Goal: Task Accomplishment & Management: Manage account settings

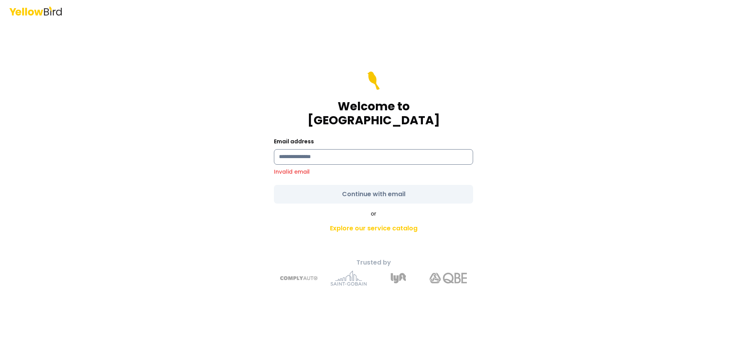
click at [286, 150] on input at bounding box center [373, 157] width 199 height 16
type input "**********"
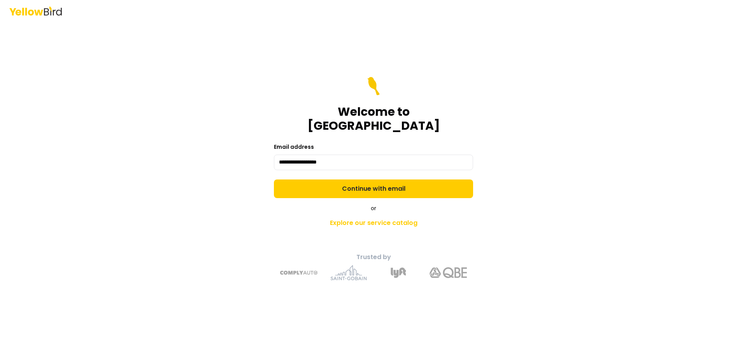
click at [353, 181] on form "**********" at bounding box center [373, 137] width 199 height 121
click at [353, 181] on button "Continue with email" at bounding box center [373, 189] width 199 height 19
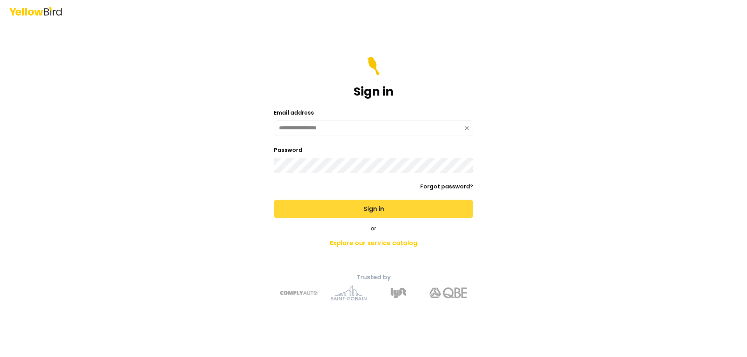
click at [347, 210] on button "Sign in" at bounding box center [373, 209] width 199 height 19
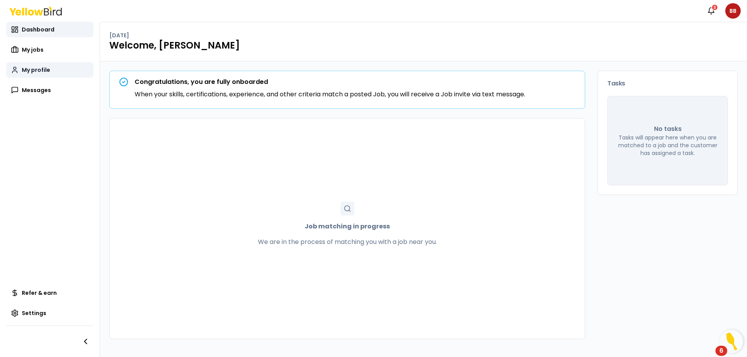
click at [31, 73] on link "My profile" at bounding box center [49, 70] width 87 height 16
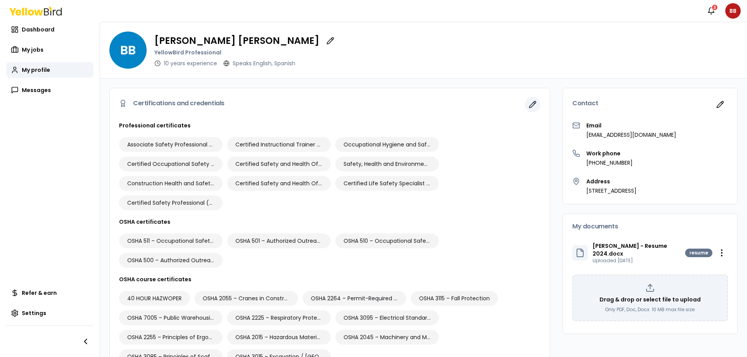
click at [525, 105] on button "button" at bounding box center [533, 105] width 16 height 16
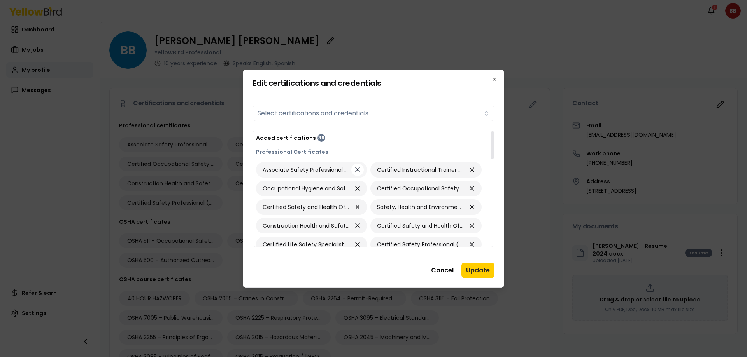
click at [357, 169] on icon "button" at bounding box center [357, 169] width 8 height 11
click at [471, 208] on icon "button" at bounding box center [472, 207] width 8 height 11
click at [358, 226] on icon "button" at bounding box center [357, 225] width 8 height 11
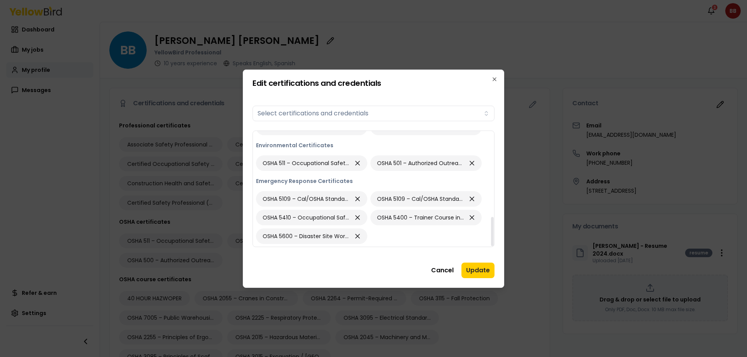
scroll to position [338, 0]
click at [478, 271] on button "Update" at bounding box center [477, 271] width 33 height 16
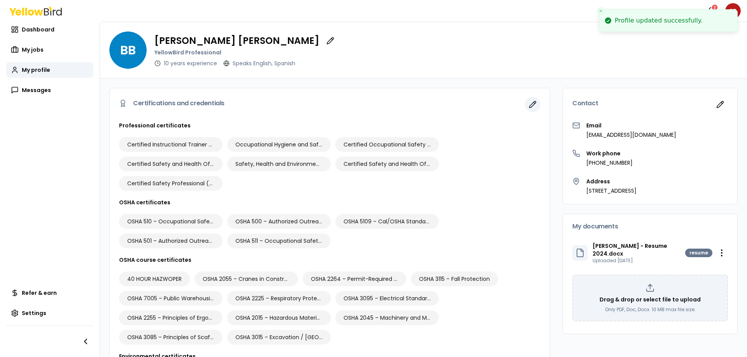
click at [529, 105] on icon "button" at bounding box center [532, 104] width 7 height 7
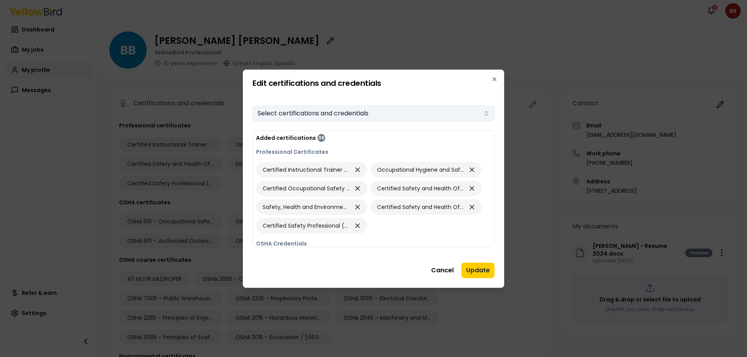
click at [338, 118] on button "Select certifications and credentials" at bounding box center [373, 114] width 242 height 16
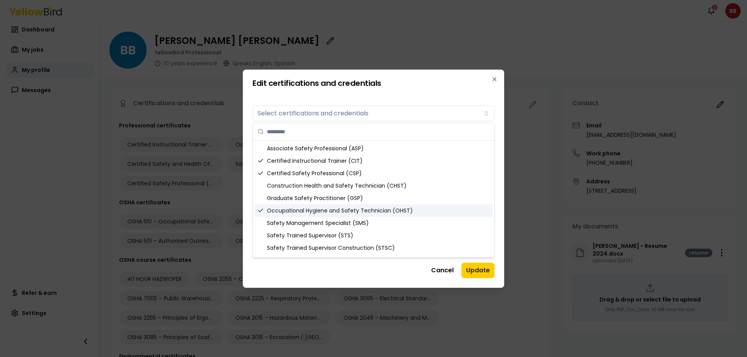
click at [394, 207] on div "Occupational Hygiene and Safety Technician (OHST)" at bounding box center [373, 211] width 238 height 12
click at [385, 212] on div "Occupational Hygiene and Safety Technician (OHST)" at bounding box center [373, 211] width 238 height 12
click at [352, 228] on div "Safety Management Specialist (SMS)" at bounding box center [373, 223] width 238 height 12
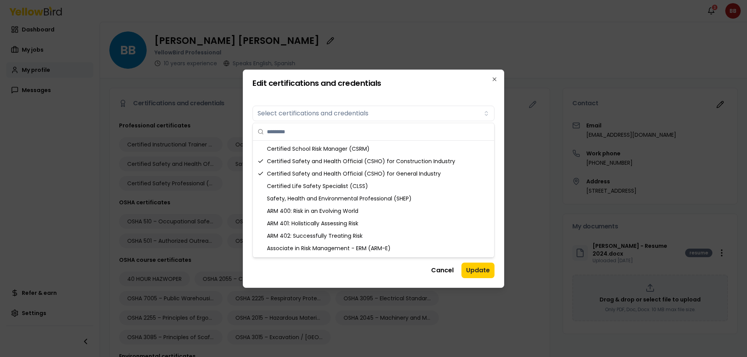
scroll to position [140, 0]
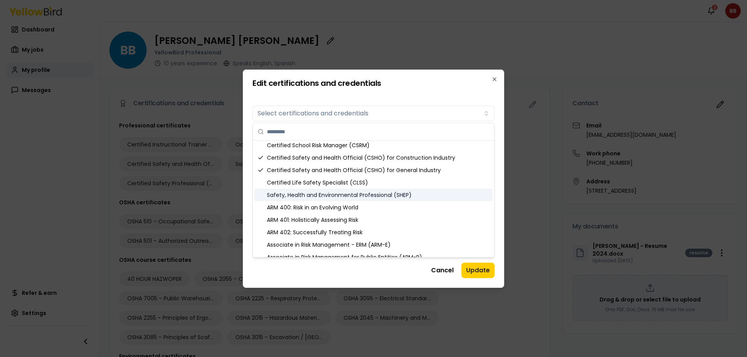
click at [385, 196] on div "Safety, Health and Environmental Professional (SHEP)" at bounding box center [373, 195] width 238 height 12
click at [286, 197] on div "Safety, Health and Environmental Professional (SHEP)" at bounding box center [373, 195] width 238 height 12
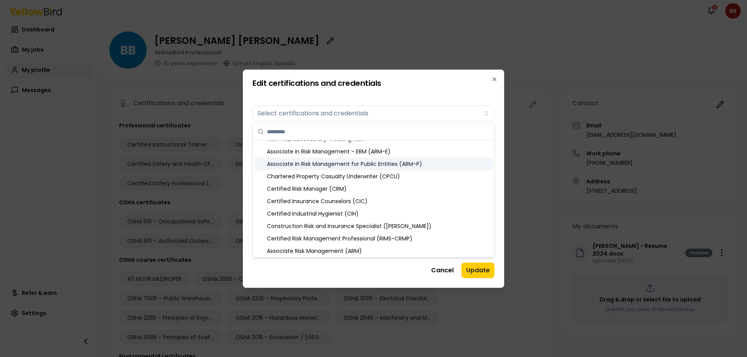
scroll to position [249, 0]
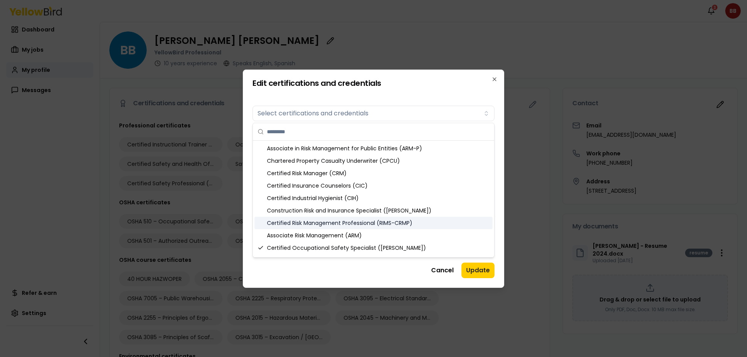
click at [418, 226] on div "Certified Risk Management Professional (RIMS-CRMP)" at bounding box center [373, 223] width 238 height 12
click at [264, 223] on div "Certified Risk Management Professional (RIMS-CRMP)" at bounding box center [373, 223] width 238 height 12
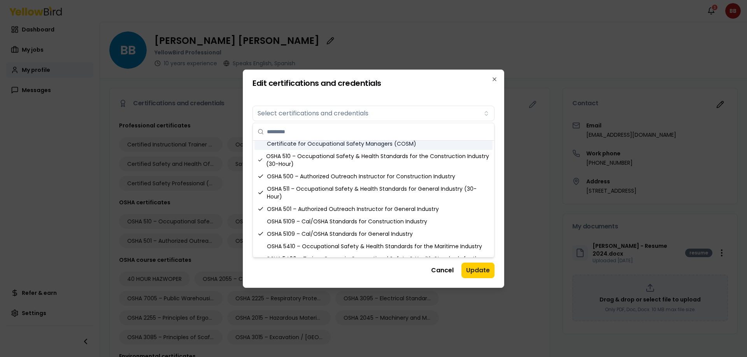
scroll to position [373, 0]
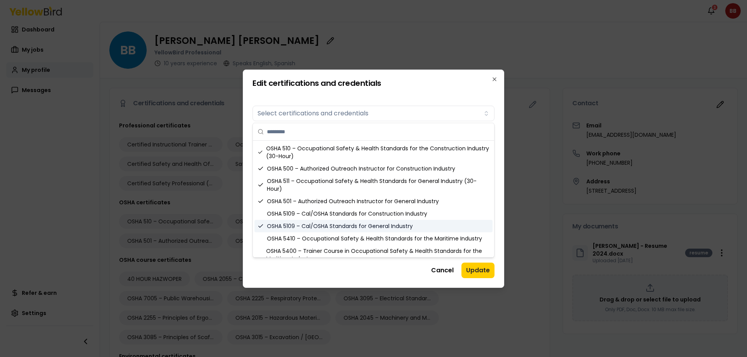
click at [263, 223] on div "OSHA 5109 – Cal/OSHA Standards for General Industry" at bounding box center [373, 226] width 238 height 12
click at [331, 224] on div "OSHA 5109 – Cal/OSHA Standards for General Industry" at bounding box center [373, 226] width 238 height 12
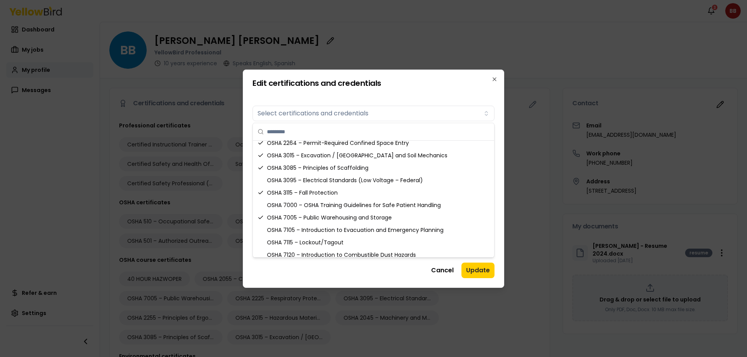
scroll to position [591, 0]
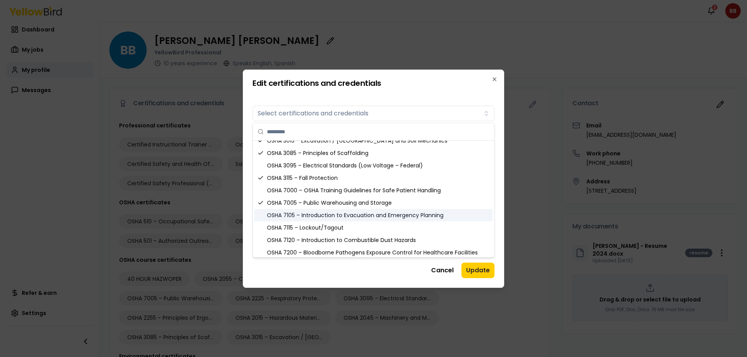
click at [366, 220] on div "OSHA 7105 – Introduction to Evacuation and Emergency Planning" at bounding box center [373, 215] width 238 height 12
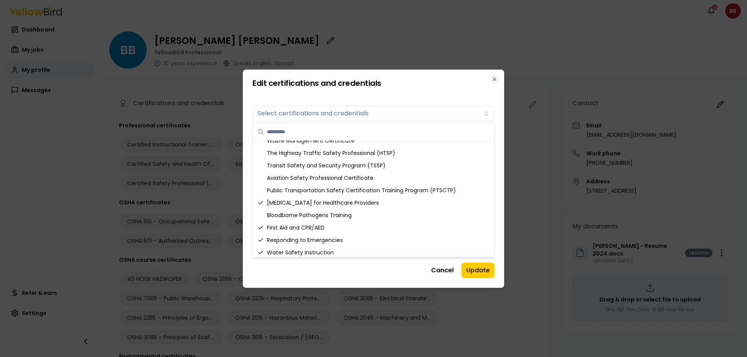
scroll to position [968, 0]
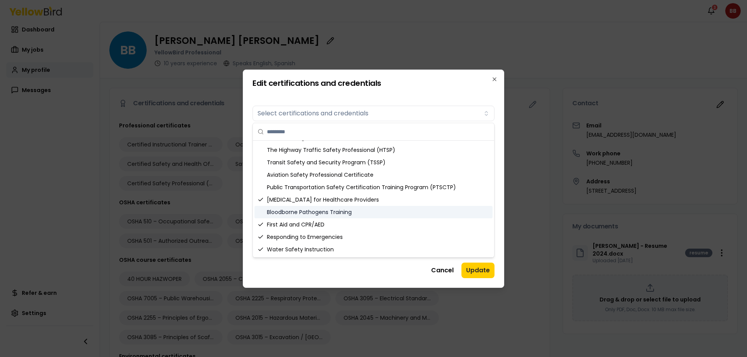
click at [345, 214] on div "Bloodborne Pathogens Training" at bounding box center [373, 212] width 238 height 12
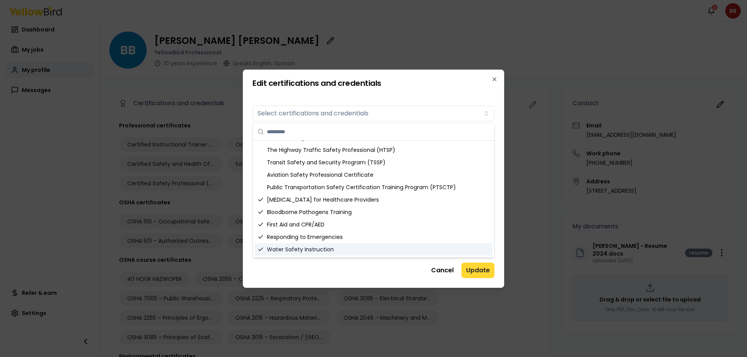
click at [483, 271] on button "Update" at bounding box center [477, 271] width 33 height 16
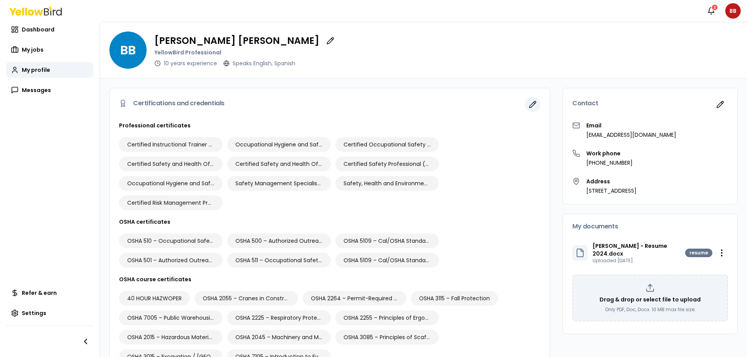
click at [528, 107] on icon "button" at bounding box center [532, 105] width 8 height 8
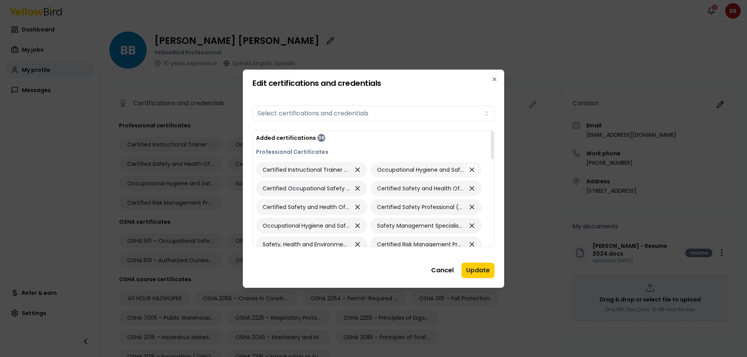
click at [471, 168] on icon "button" at bounding box center [472, 169] width 8 height 11
click at [473, 208] on icon "button" at bounding box center [472, 207] width 4 height 4
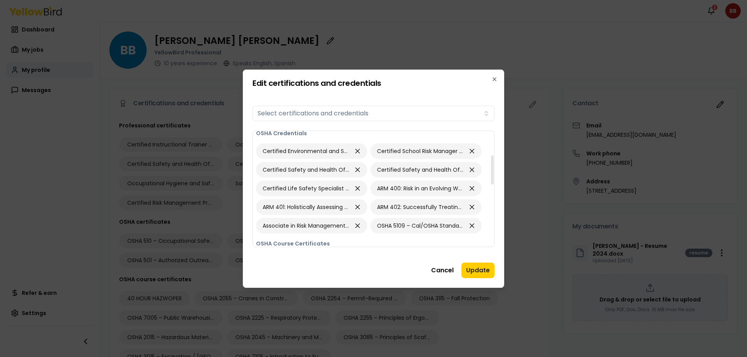
scroll to position [117, 0]
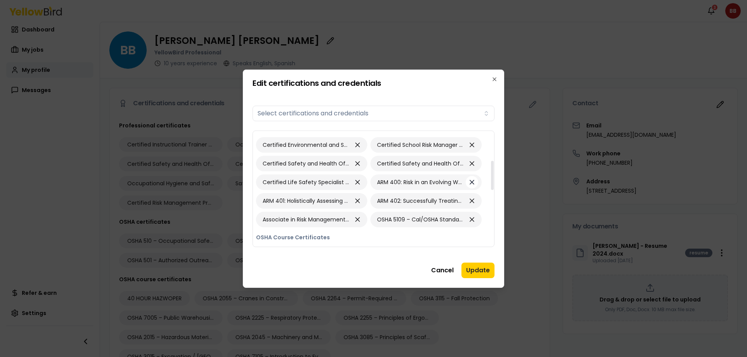
click at [472, 183] on icon "button" at bounding box center [472, 182] width 8 height 11
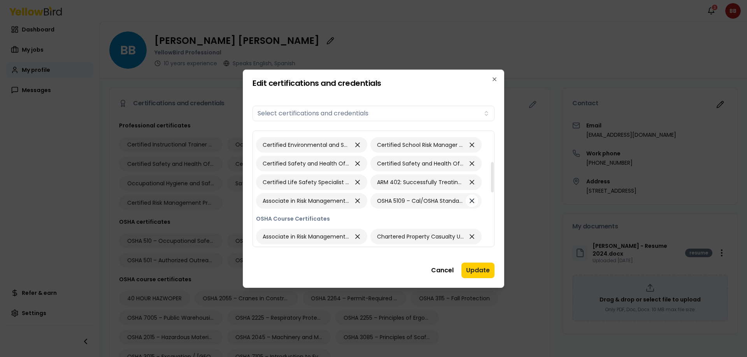
click at [470, 202] on icon "button" at bounding box center [472, 201] width 4 height 4
click at [355, 202] on icon "button" at bounding box center [357, 201] width 8 height 11
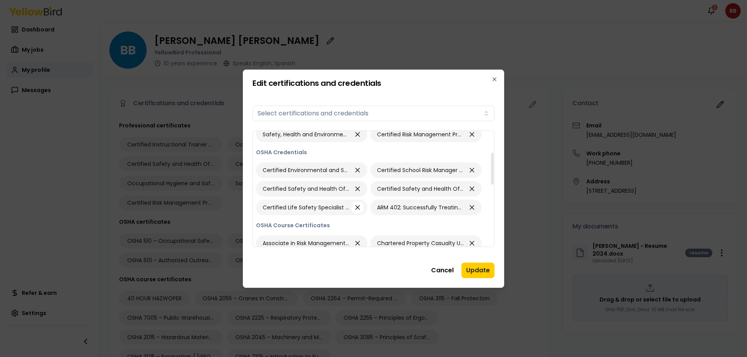
scroll to position [78, 0]
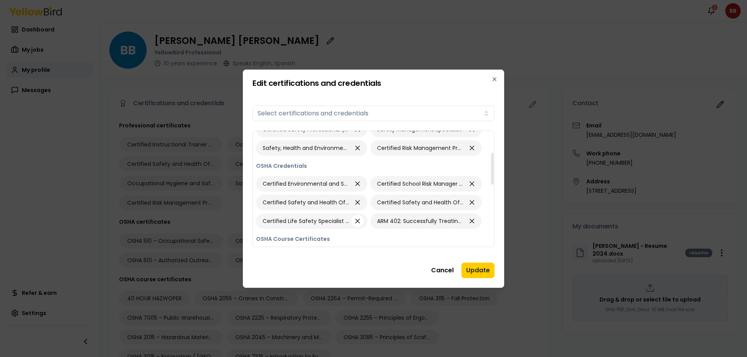
click at [357, 221] on icon "button" at bounding box center [357, 221] width 4 height 4
click at [359, 184] on icon "button" at bounding box center [357, 183] width 8 height 11
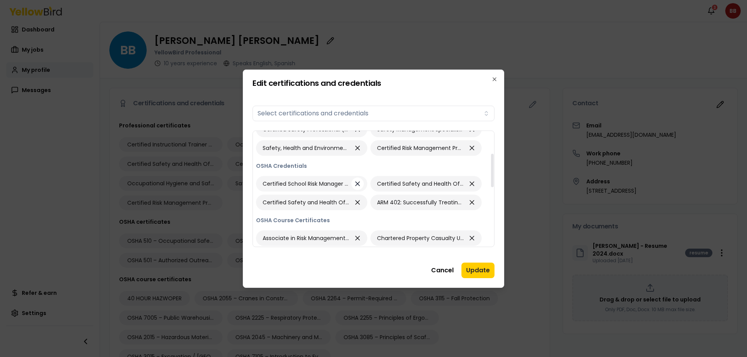
click at [359, 184] on icon "button" at bounding box center [357, 183] width 8 height 11
click at [354, 205] on icon "button" at bounding box center [357, 202] width 8 height 11
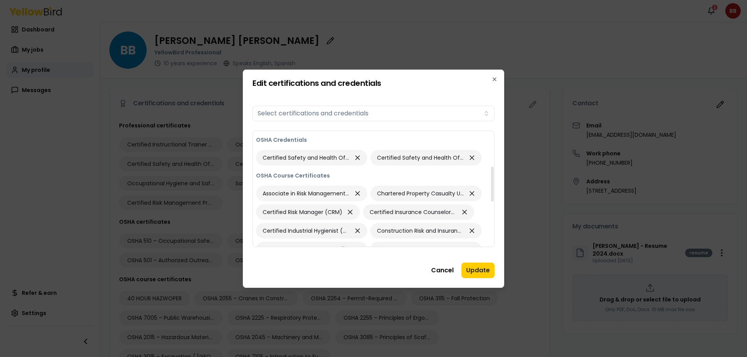
scroll to position [117, 0]
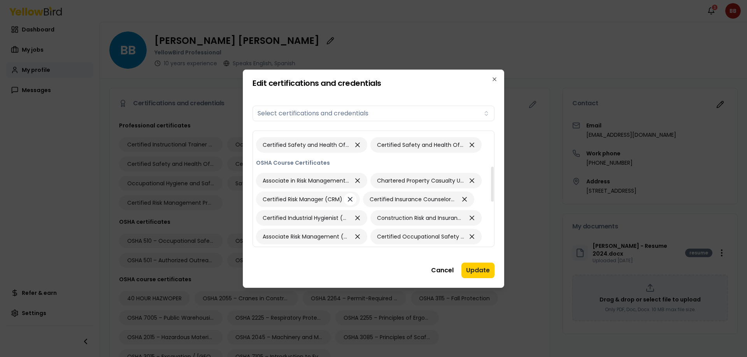
click at [346, 201] on icon "button" at bounding box center [350, 199] width 8 height 11
click at [355, 198] on icon "button" at bounding box center [357, 200] width 4 height 4
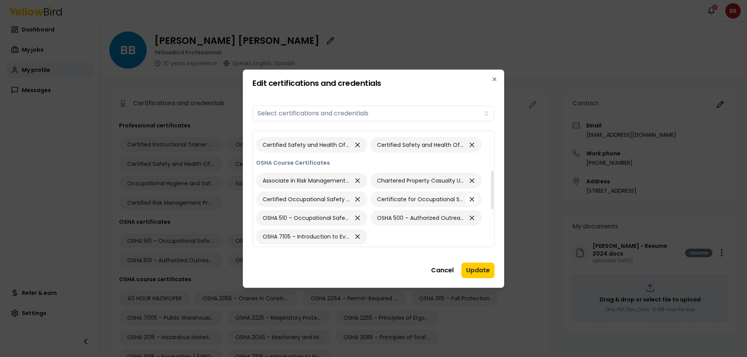
click at [473, 199] on icon "button" at bounding box center [472, 199] width 8 height 11
click at [472, 179] on icon "button" at bounding box center [472, 180] width 8 height 11
click at [355, 180] on icon "button" at bounding box center [357, 180] width 8 height 11
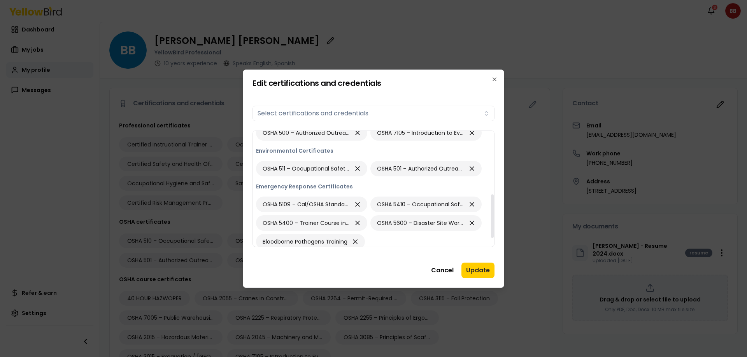
scroll to position [189, 0]
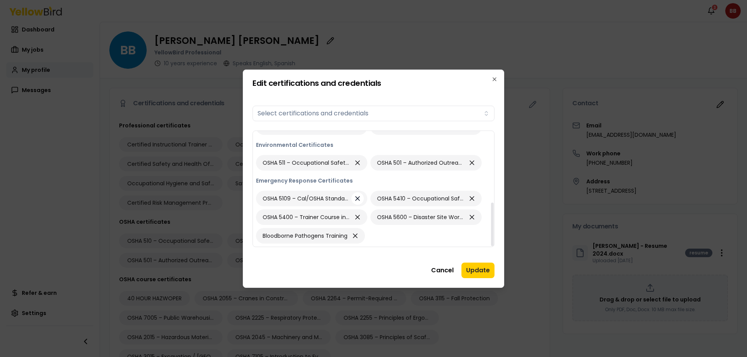
click at [355, 199] on icon "button" at bounding box center [357, 198] width 8 height 11
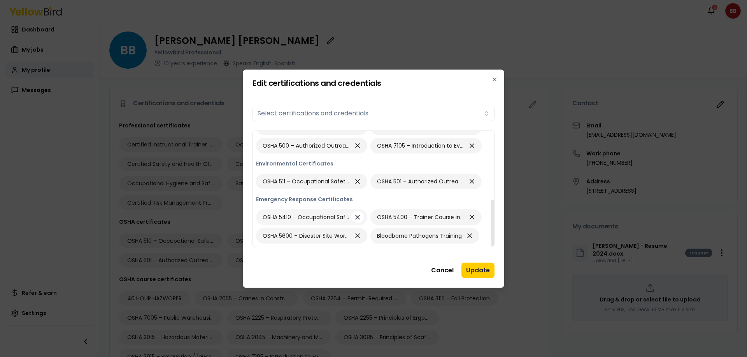
click at [357, 215] on icon "button" at bounding box center [357, 217] width 8 height 11
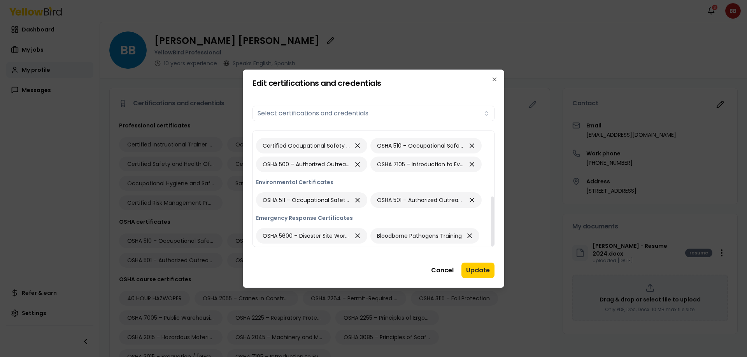
scroll to position [152, 0]
click at [357, 234] on icon "button" at bounding box center [357, 236] width 8 height 11
click at [475, 267] on button "Update" at bounding box center [477, 271] width 33 height 16
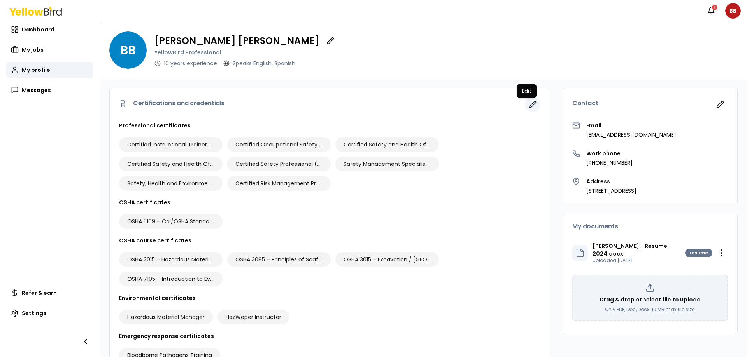
click at [528, 110] on button "button" at bounding box center [533, 105] width 16 height 16
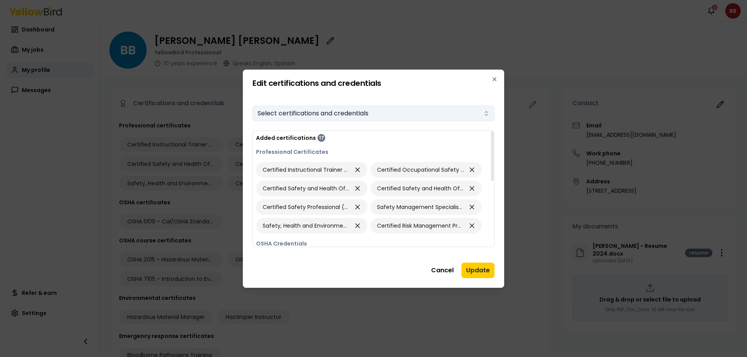
click at [338, 111] on button "Select certifications and credentials" at bounding box center [373, 114] width 242 height 16
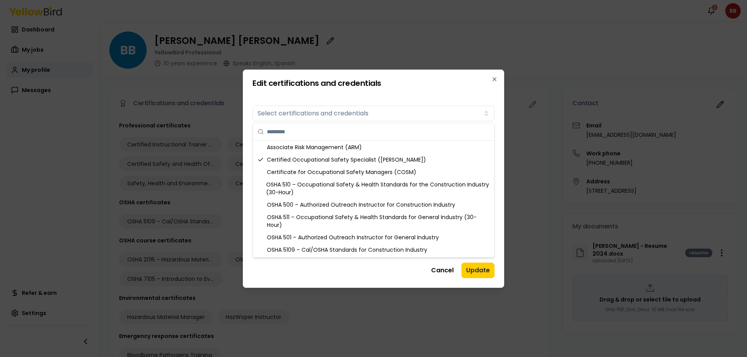
scroll to position [342, 0]
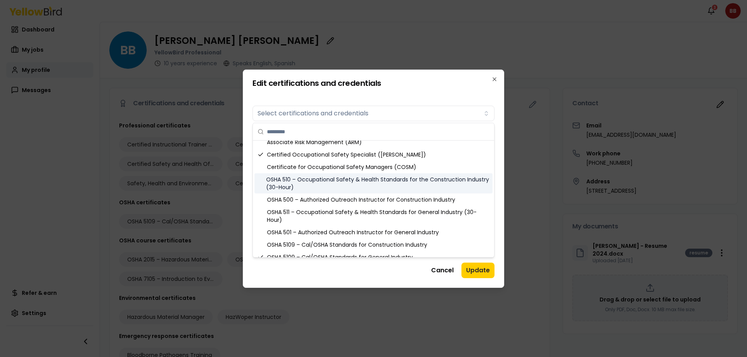
click at [302, 184] on div "OSHA 510 – Occupational Safety & Health Standards for the Construction Industry…" at bounding box center [373, 183] width 238 height 20
click at [279, 189] on div "OSHA 510 – Occupational Safety & Health Standards for the Construction Industry…" at bounding box center [373, 183] width 238 height 20
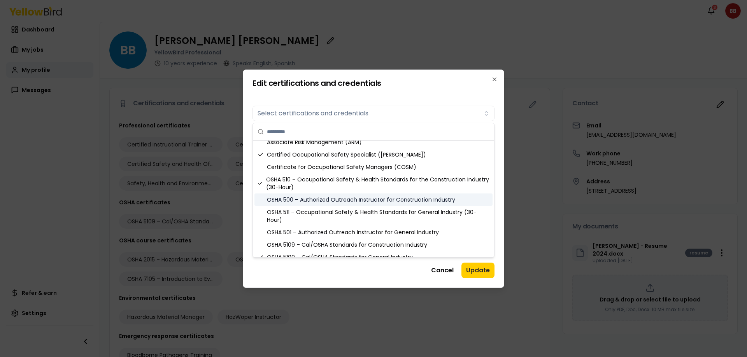
click at [288, 202] on div "OSHA 500 – Authorized Outreach Instructor for Construction Industry" at bounding box center [373, 200] width 238 height 12
click at [287, 197] on div "OSHA 500 – Authorized Outreach Instructor for Construction Industry" at bounding box center [373, 200] width 238 height 12
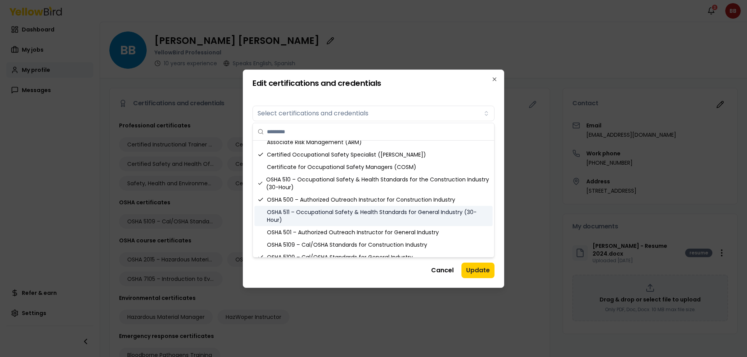
click at [289, 217] on div "OSHA 511 – Occupational Safety & Health Standards for General Industry (30-Hour)" at bounding box center [373, 216] width 238 height 20
click at [269, 218] on div "OSHA 511 – Occupational Safety & Health Standards for General Industry (30-Hour)" at bounding box center [373, 216] width 238 height 20
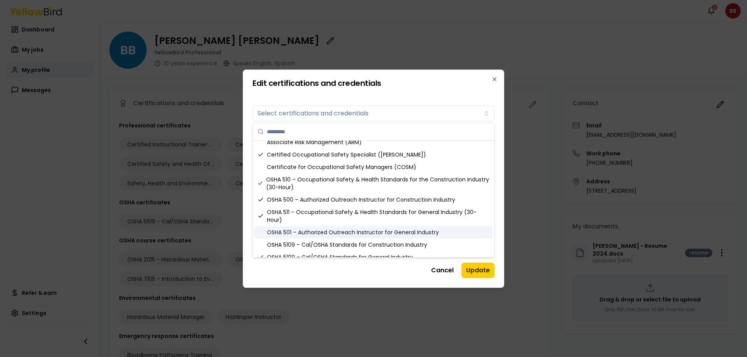
click at [288, 233] on div "OSHA 501 – Authorized Outreach Instructor for General Industry" at bounding box center [373, 232] width 238 height 12
click at [287, 233] on div "OSHA 501 – Authorized Outreach Instructor for General Industry" at bounding box center [373, 232] width 238 height 12
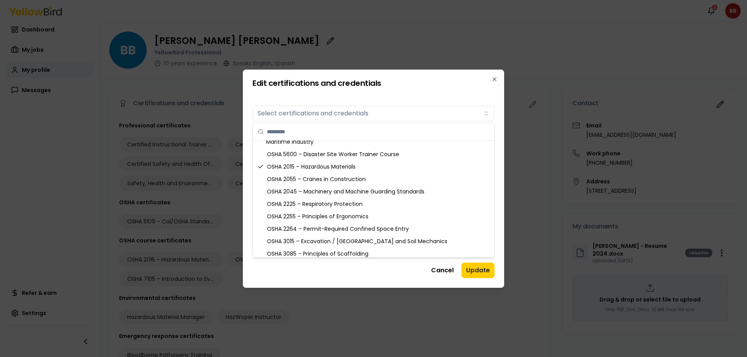
scroll to position [498, 0]
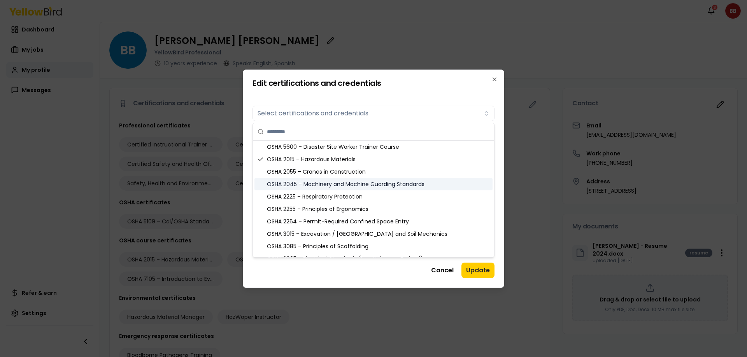
click at [373, 178] on div "OSHA 2045 – Machinery and Machine Guarding Standards" at bounding box center [373, 184] width 238 height 12
click at [369, 173] on div "OSHA 2055 – Cranes in Construction" at bounding box center [373, 172] width 238 height 12
click at [366, 198] on div "OSHA 2225 – Respiratory Protection" at bounding box center [373, 197] width 238 height 12
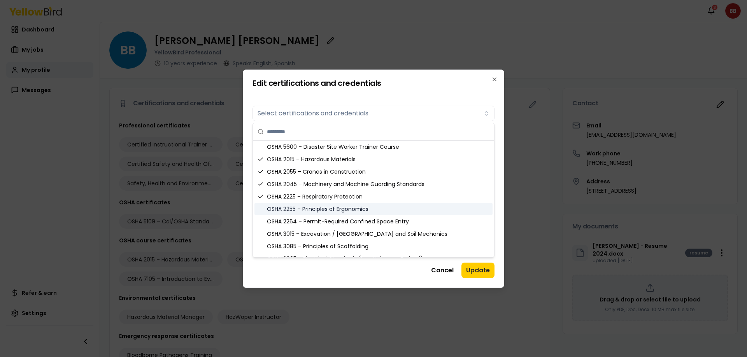
click at [366, 212] on div "OSHA 2255 – Principles of Ergonomics" at bounding box center [373, 209] width 238 height 12
click at [373, 225] on div "OSHA 2264 – Permit-Required Confined Space Entry" at bounding box center [373, 221] width 238 height 12
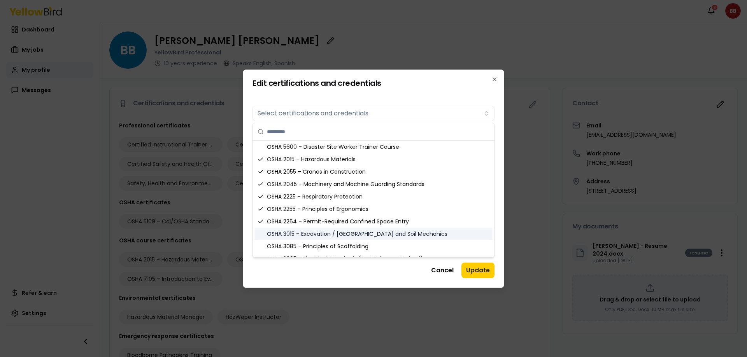
click at [375, 235] on div "OSHA 3015 – Excavation / [GEOGRAPHIC_DATA] and Soil Mechanics" at bounding box center [373, 234] width 238 height 12
click at [370, 247] on div "OSHA 3085 – Principles of Scaffolding" at bounding box center [373, 246] width 238 height 12
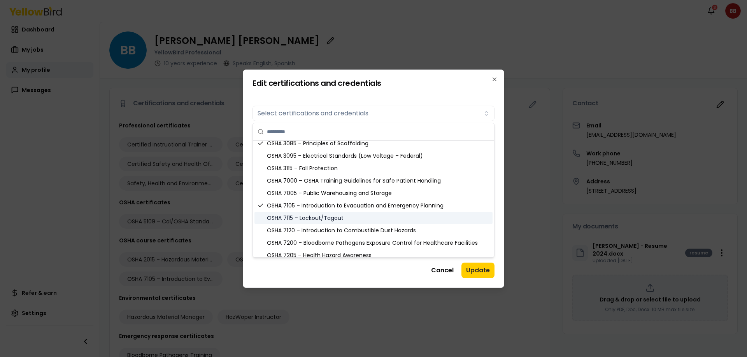
scroll to position [591, 0]
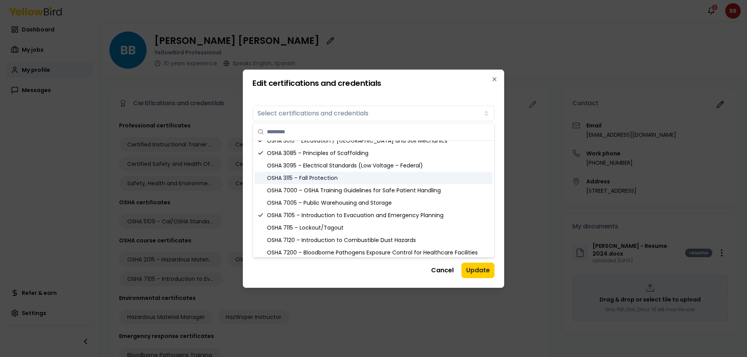
click at [324, 180] on div "OSHA 3115 – Fall Protection" at bounding box center [373, 178] width 238 height 12
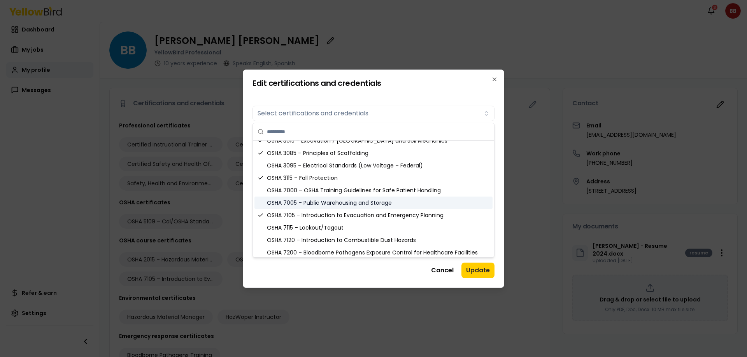
click at [345, 205] on div "OSHA 7005 – Public Warehousing and Storage" at bounding box center [373, 203] width 238 height 12
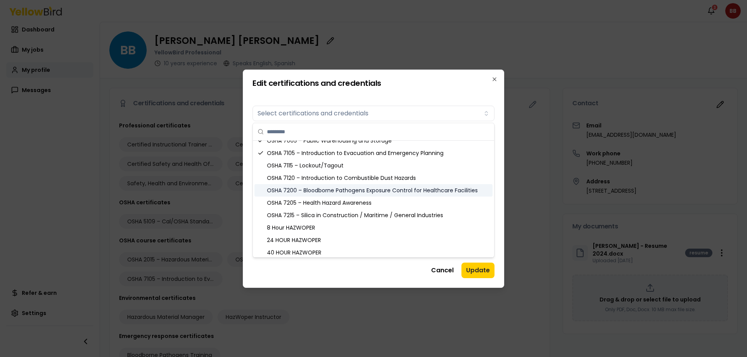
scroll to position [669, 0]
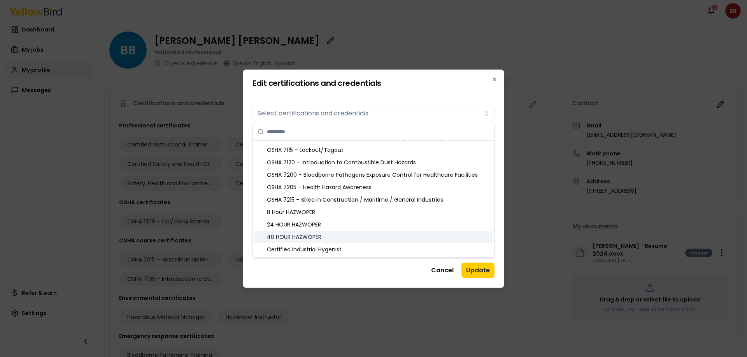
click at [395, 238] on div "40 HOUR HAZWOPER" at bounding box center [373, 237] width 238 height 12
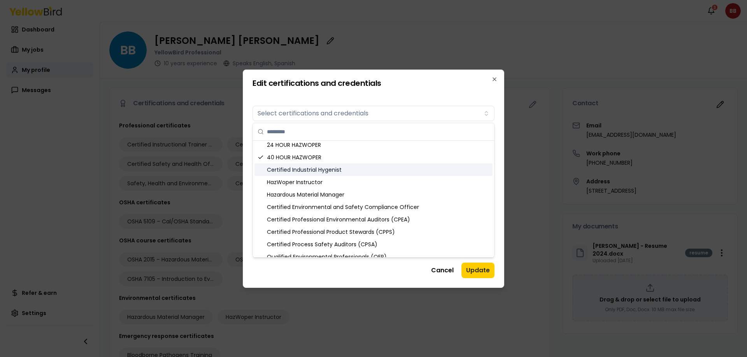
scroll to position [762, 0]
click at [325, 173] on div "HazWoper Instructor" at bounding box center [373, 169] width 238 height 12
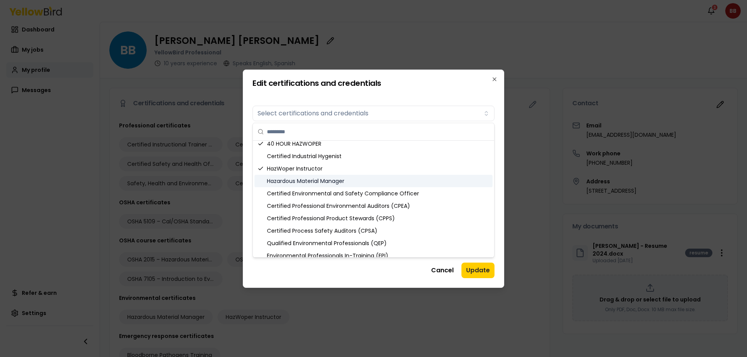
click at [329, 184] on div "Hazardous Material Manager" at bounding box center [373, 181] width 238 height 12
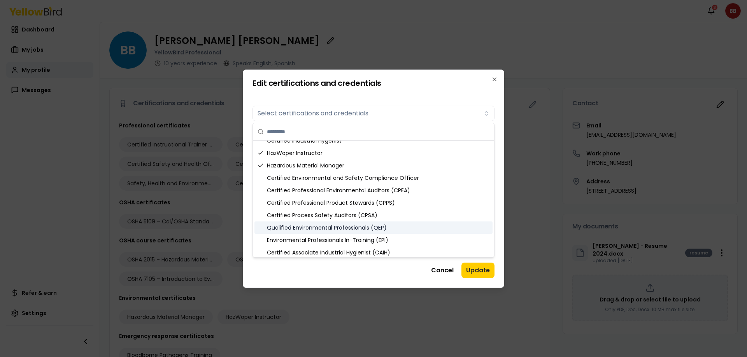
scroll to position [793, 0]
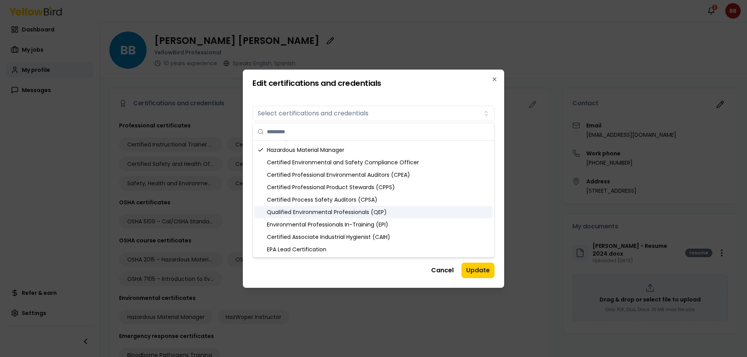
click at [491, 257] on div "Associate Safety Professional (ASP) Certified Instructional Trainer (CIT) Certi…" at bounding box center [373, 190] width 242 height 135
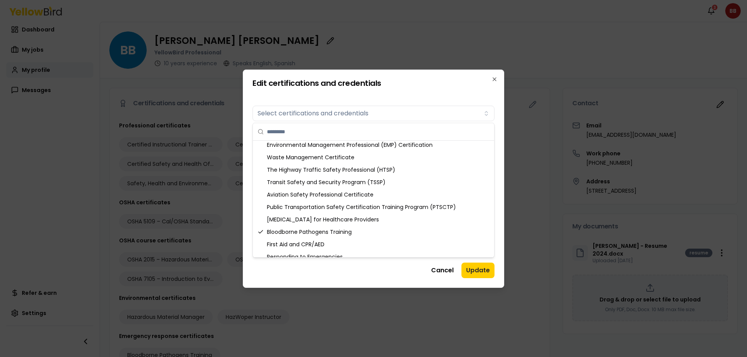
scroll to position [949, 0]
click at [357, 221] on div "[MEDICAL_DATA] for Healthcare Providers" at bounding box center [373, 218] width 238 height 12
click at [346, 238] on div "First Aid and CPR/AED" at bounding box center [373, 243] width 238 height 12
click at [396, 257] on div "Associate Safety Professional (ASP) Certified Instructional Trainer (CIT) Certi…" at bounding box center [373, 190] width 242 height 135
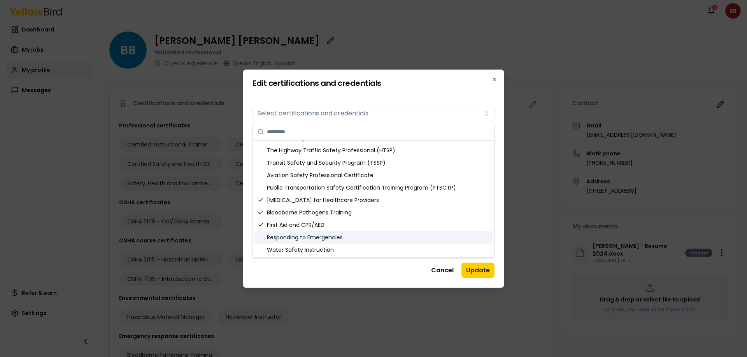
scroll to position [968, 0]
click at [346, 238] on div "Responding to Emergencies" at bounding box center [373, 237] width 238 height 12
click at [325, 253] on div "Water Safety Instruction" at bounding box center [373, 249] width 238 height 12
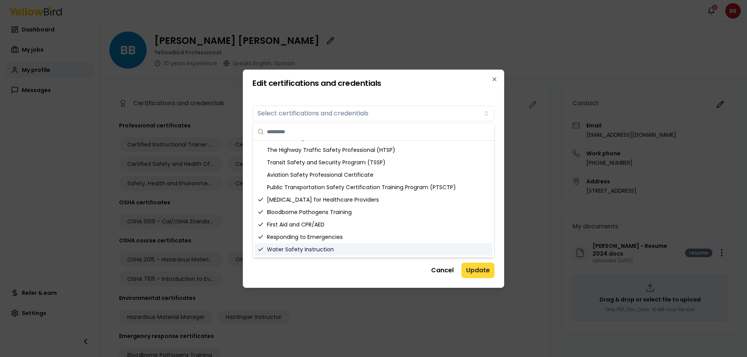
click at [472, 269] on button "Update" at bounding box center [477, 271] width 33 height 16
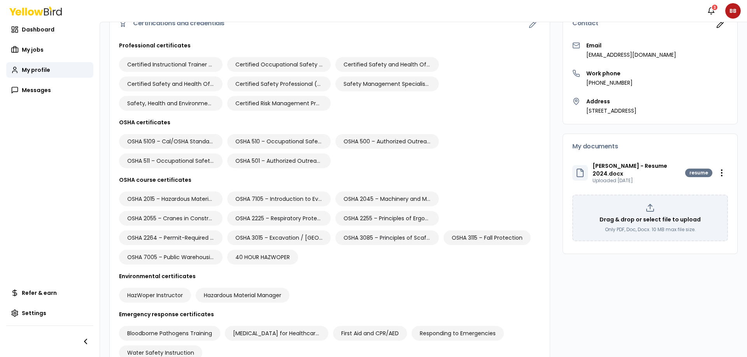
scroll to position [117, 0]
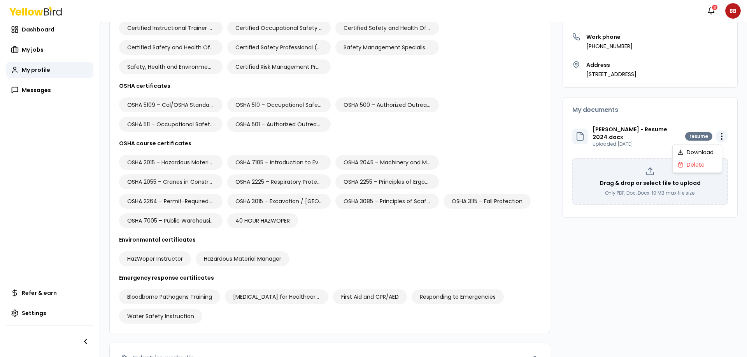
click at [715, 136] on html "Notifications 3 BB Dashboard My jobs My profile Messages Refer & earn Settings …" at bounding box center [373, 178] width 747 height 357
click at [690, 163] on div "Delete" at bounding box center [697, 165] width 46 height 12
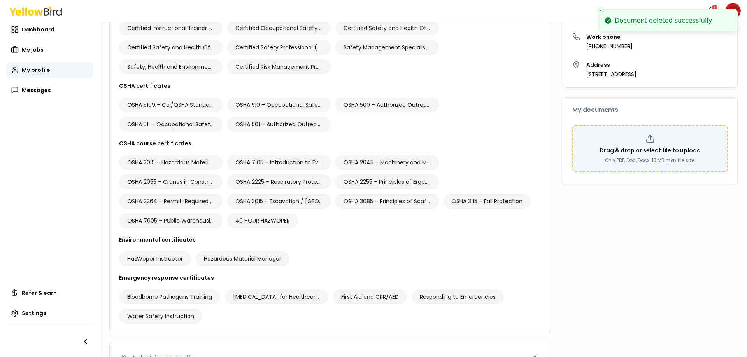
click at [650, 150] on p "Drag & drop or select file to upload" at bounding box center [649, 151] width 101 height 8
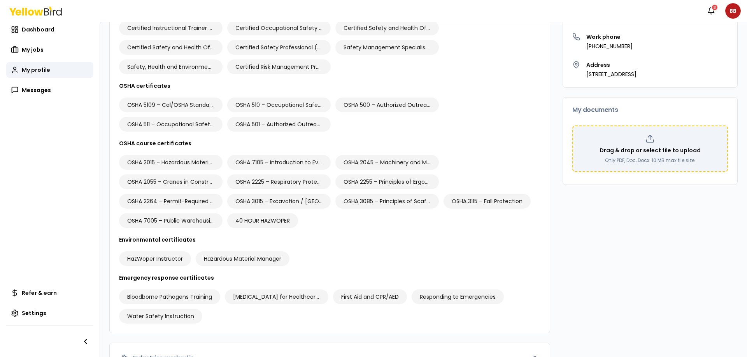
click at [628, 145] on div "Drag & drop or select file to upload Only PDF, Doc, Docx. 10 MB max file size." at bounding box center [650, 149] width 142 height 30
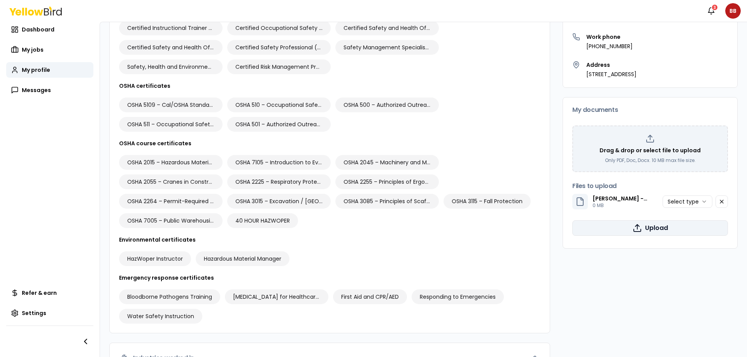
click at [632, 231] on icon "button" at bounding box center [636, 228] width 9 height 9
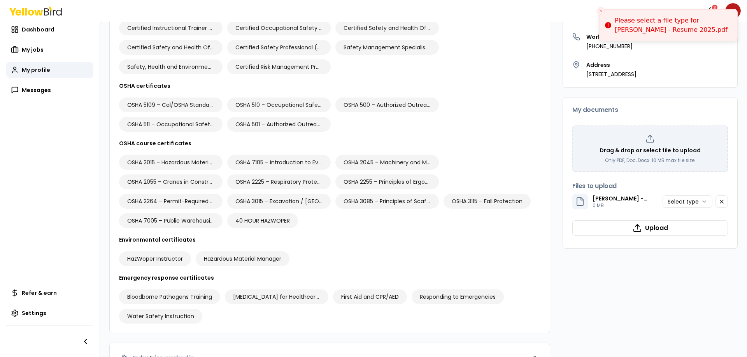
click at [691, 200] on html "Please select a file type for [PERSON_NAME] - Resume 2025.pdf Notifications 3 B…" at bounding box center [373, 178] width 747 height 357
click at [640, 231] on button "Upload" at bounding box center [650, 228] width 156 height 16
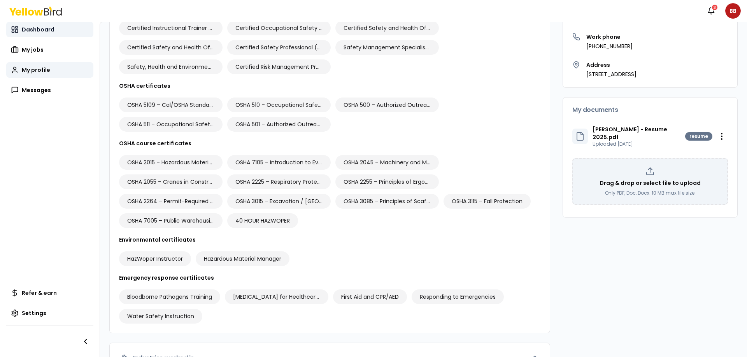
click at [32, 33] on span "Dashboard" at bounding box center [38, 30] width 33 height 8
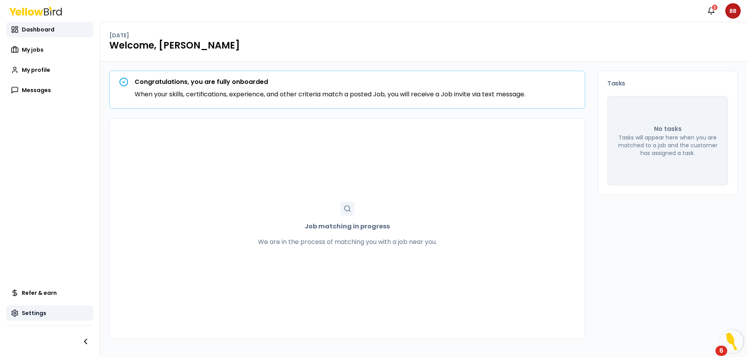
click at [57, 308] on link "Settings" at bounding box center [49, 314] width 87 height 16
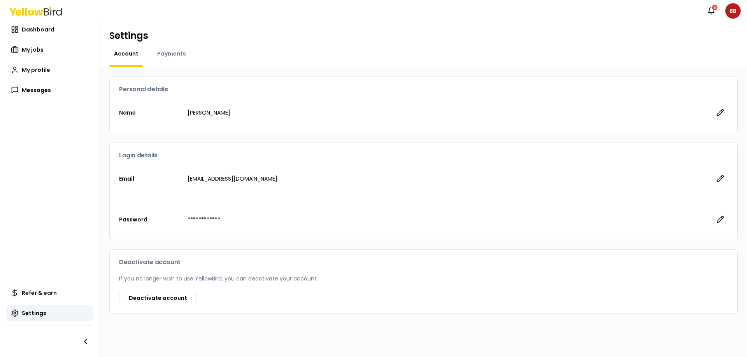
scroll to position [2, 0]
